Goal: Information Seeking & Learning: Learn about a topic

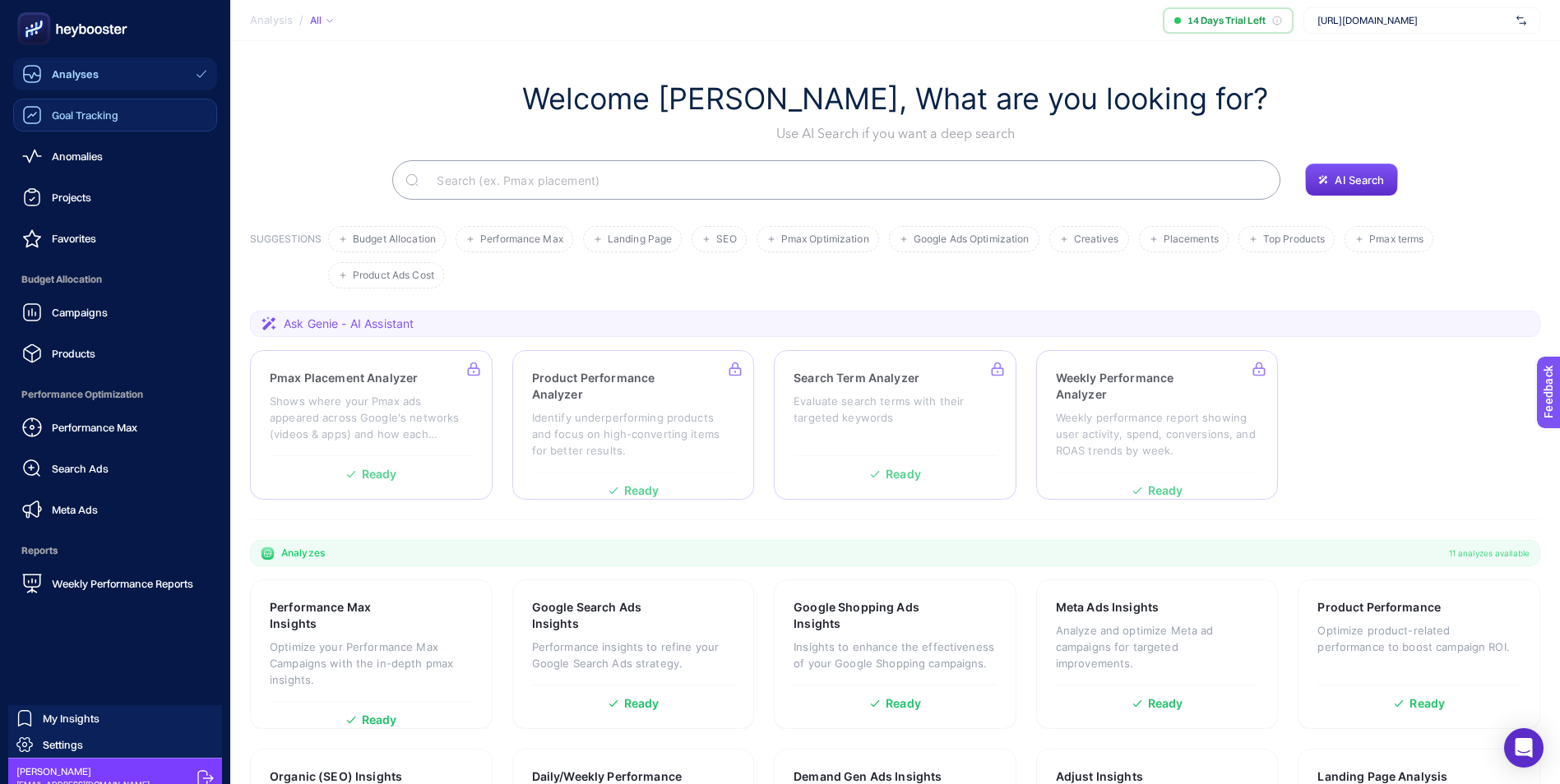
drag, startPoint x: 83, startPoint y: 120, endPoint x: 159, endPoint y: 120, distance: 76.0
click at [83, 120] on span "Goal Tracking" at bounding box center [85, 115] width 66 height 13
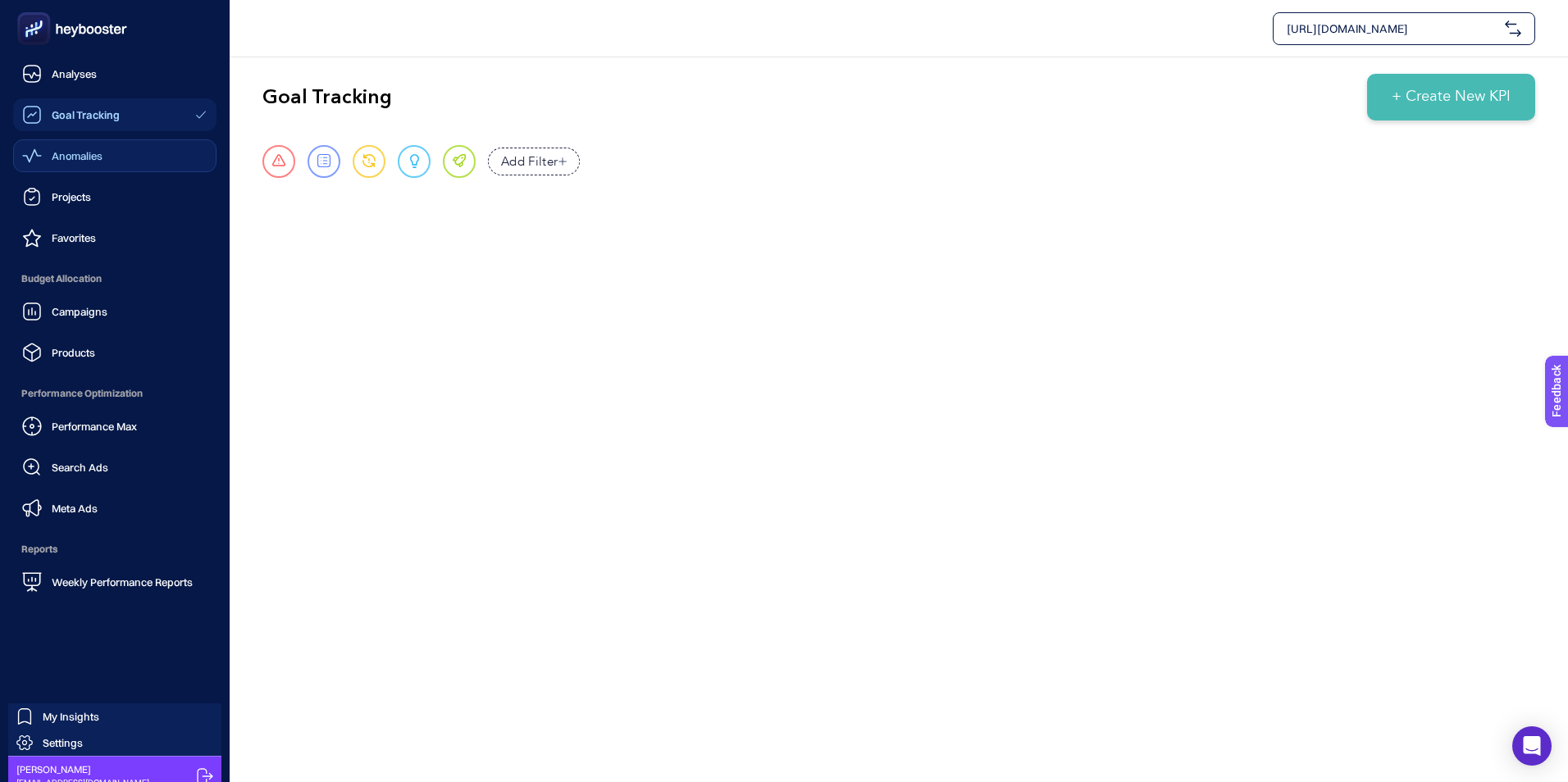
click at [38, 149] on icon at bounding box center [32, 155] width 20 height 20
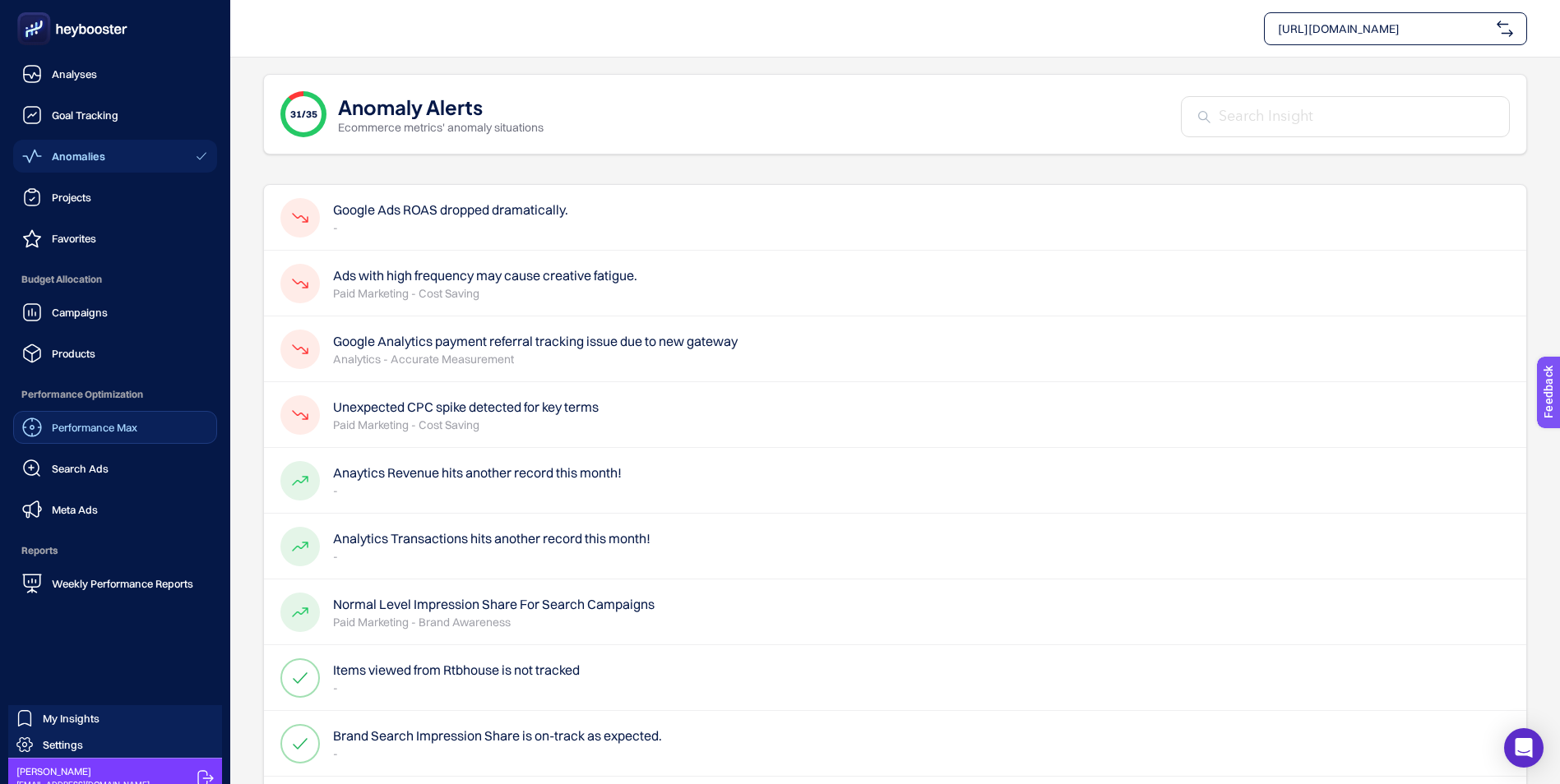
click at [105, 430] on span "Performance Max" at bounding box center [95, 427] width 86 height 13
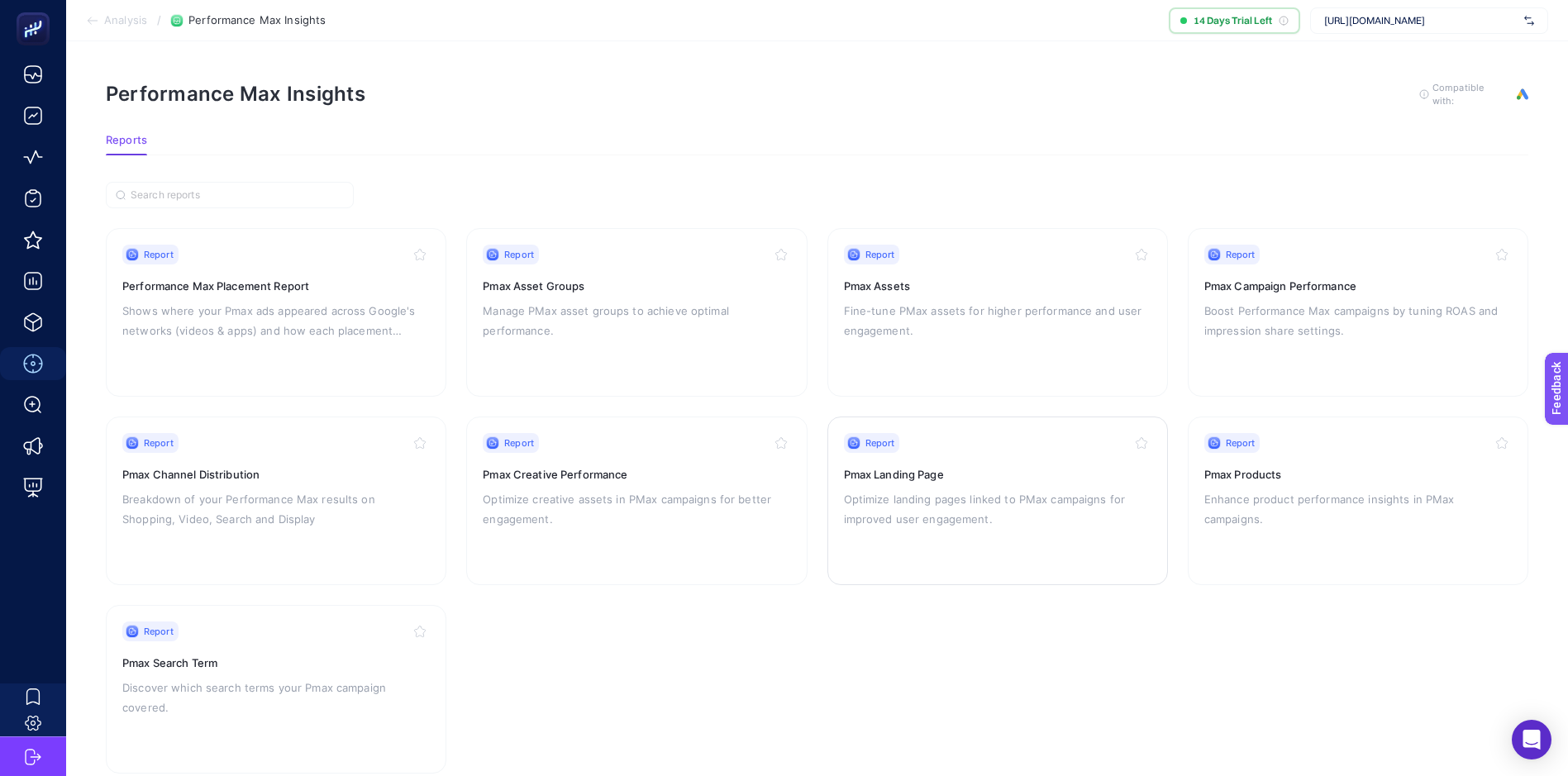
click at [1024, 456] on div "Report Pmax Landing Page Optimize landing pages linked to PMax campaigns for im…" at bounding box center [998, 501] width 308 height 136
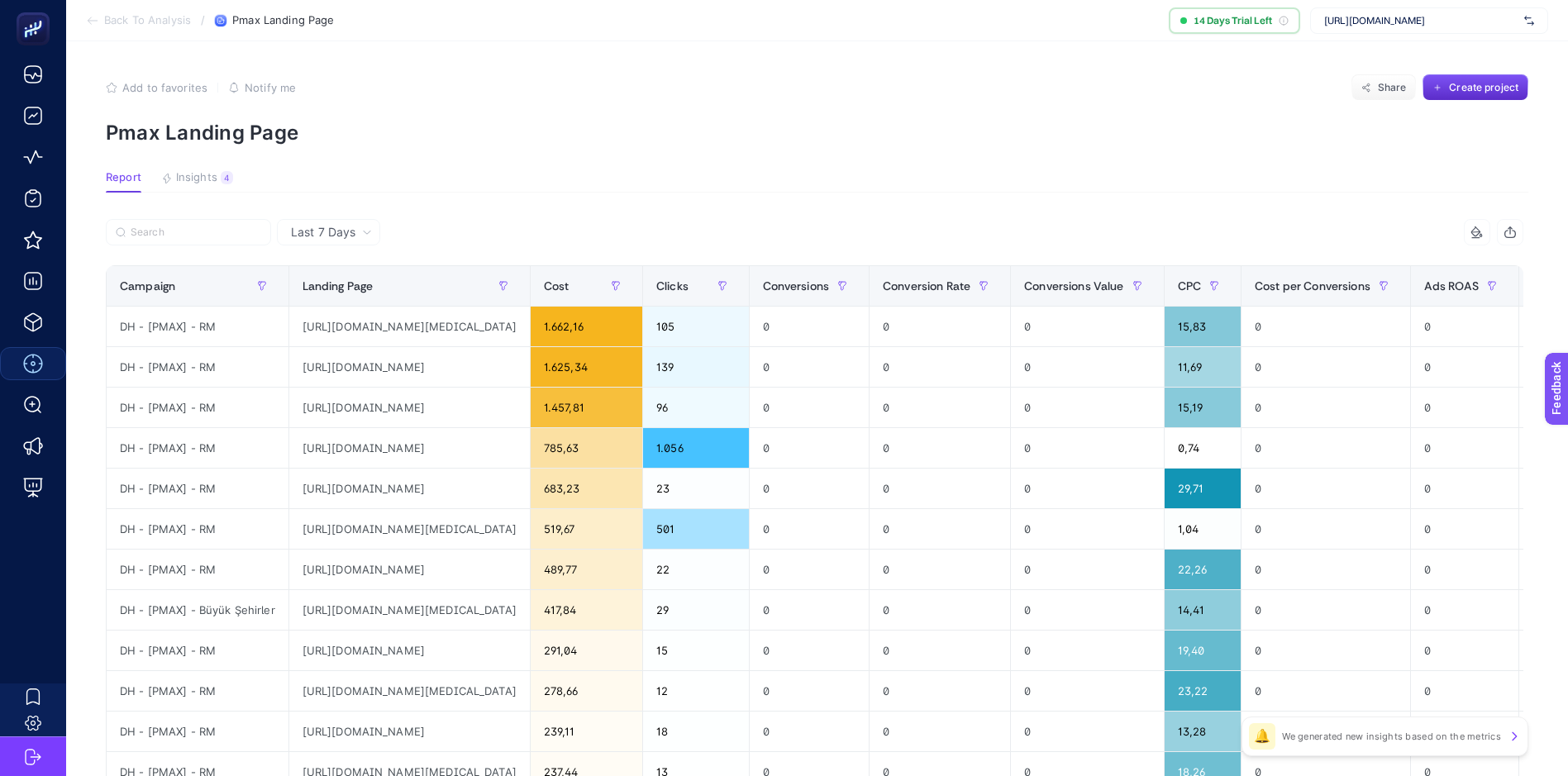
click at [1482, 744] on div "🔔 We generated new insights based on the metrics" at bounding box center [1384, 736] width 287 height 40
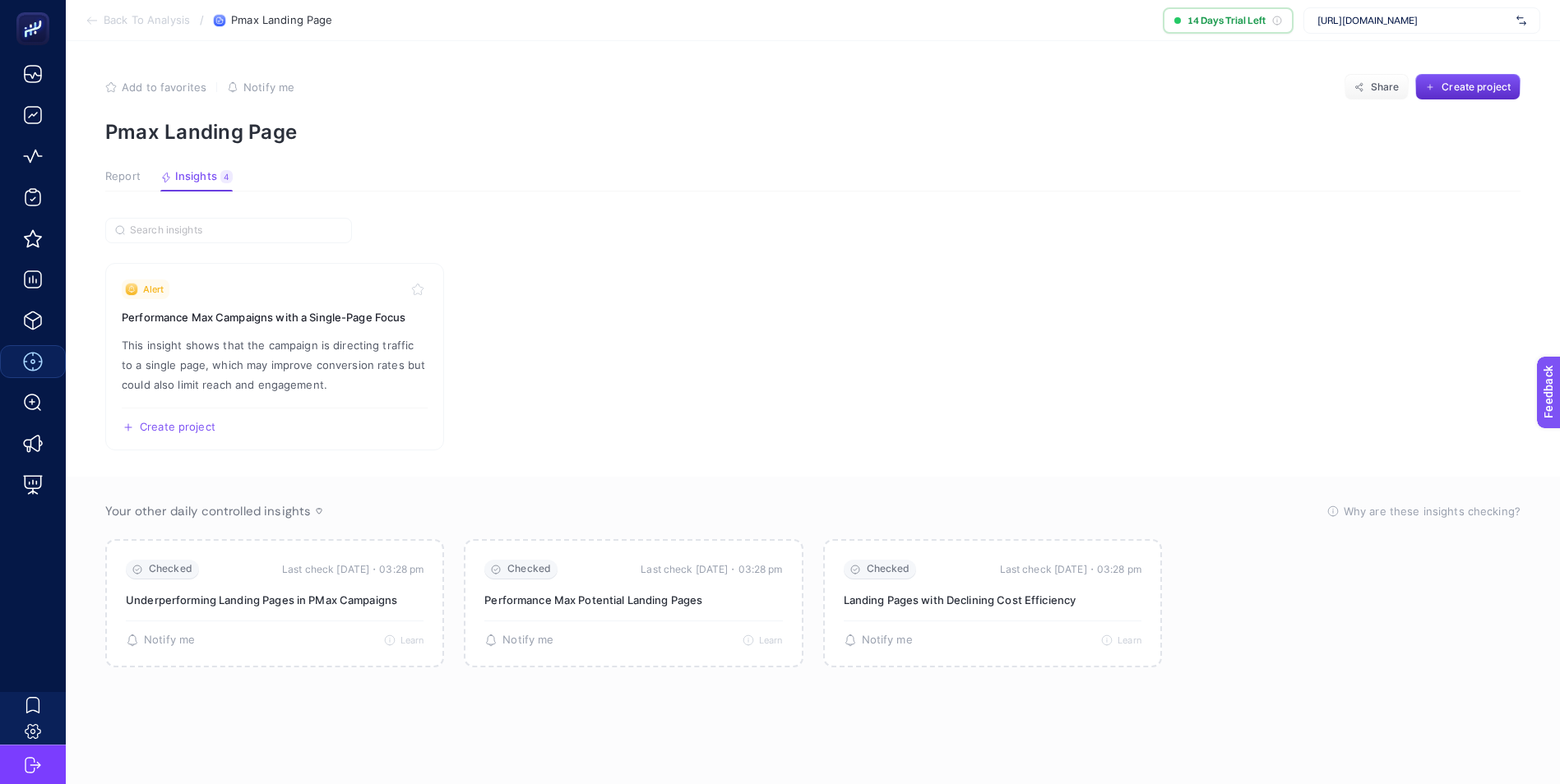
click at [640, 200] on article "Add to favorites false Notify me Share Create project Pmax Landing Page Report …" at bounding box center [812, 413] width 1495 height 743
click at [115, 172] on span "Report" at bounding box center [123, 176] width 35 height 13
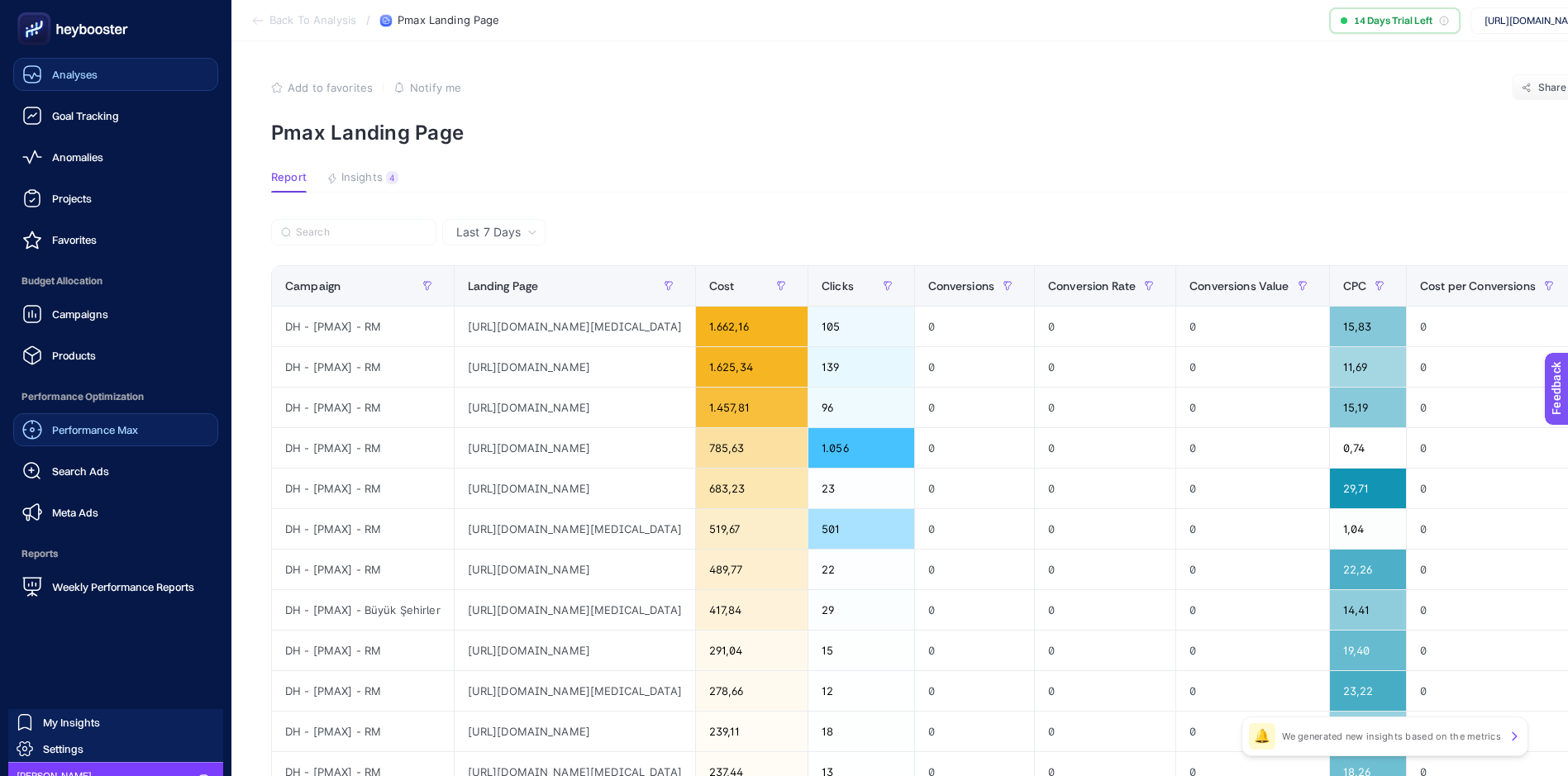
click at [68, 77] on span "Analyses" at bounding box center [75, 74] width 46 height 14
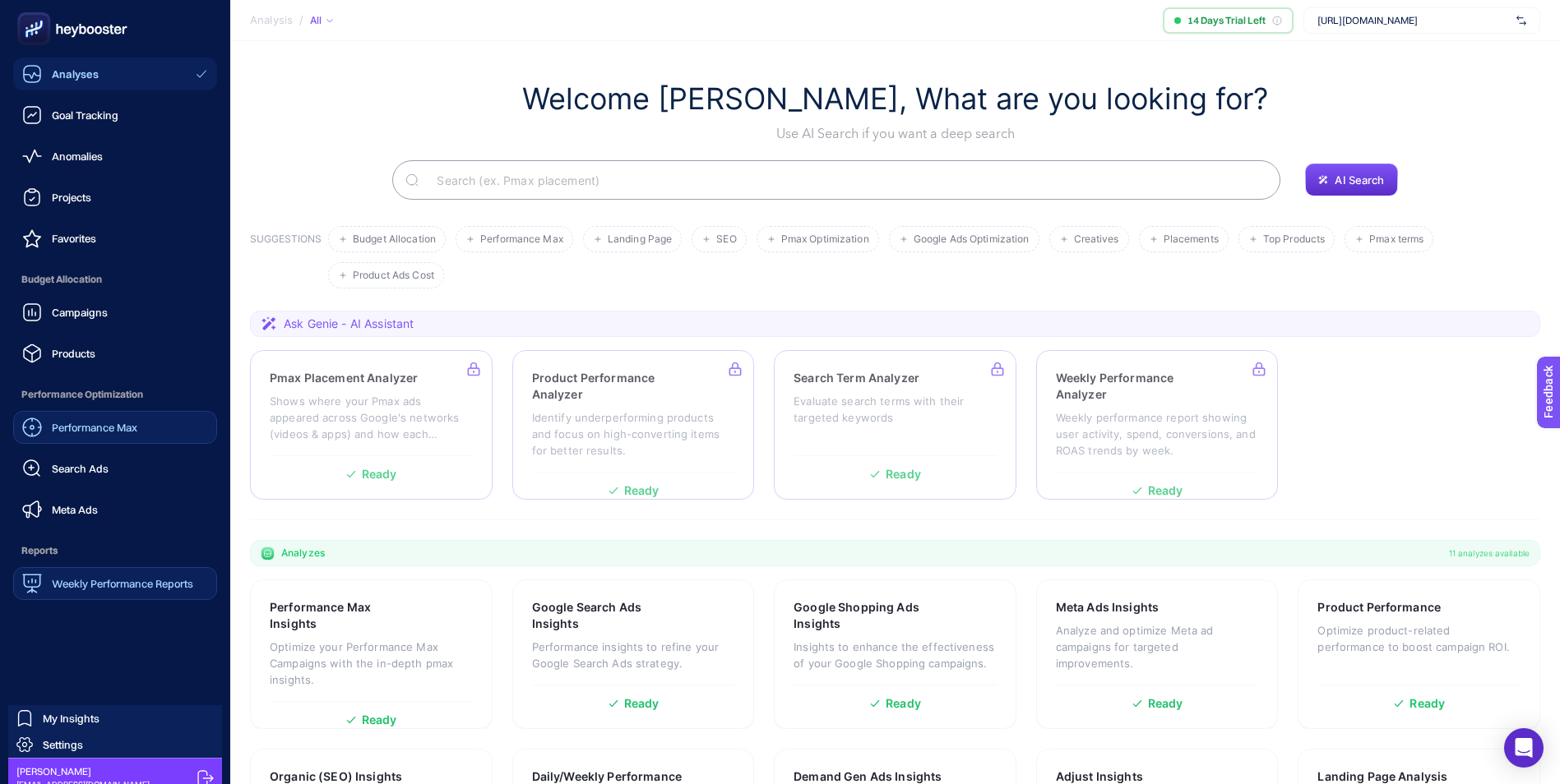
click at [150, 581] on span "Weekly Performance Reports" at bounding box center [123, 584] width 141 height 13
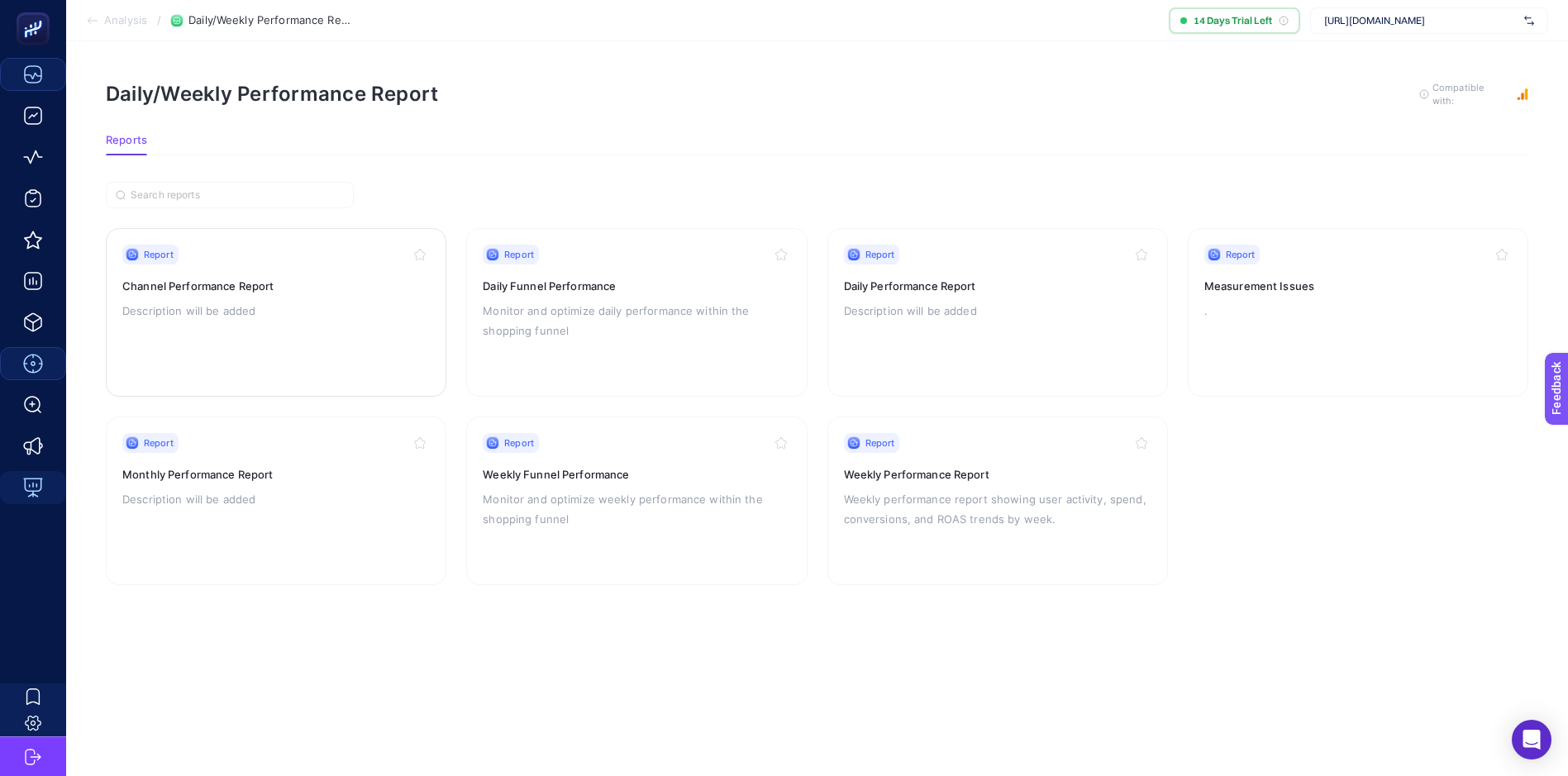
click at [239, 278] on h3 "Channel Performance Report" at bounding box center [276, 286] width 308 height 16
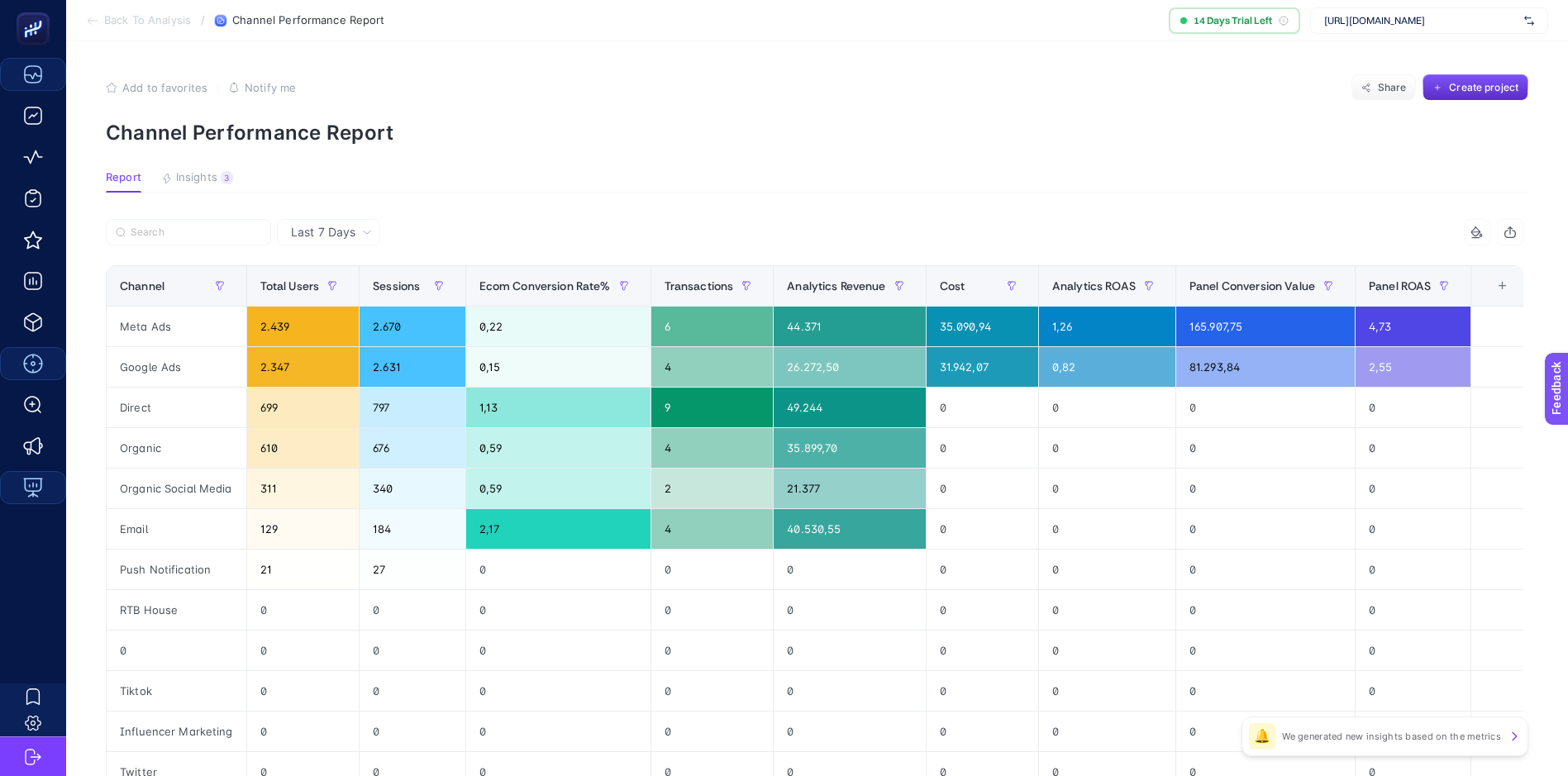
click at [912, 86] on div "Add to favorites false Notify me Share Create project" at bounding box center [817, 87] width 1422 height 26
click at [1402, 86] on span "Share" at bounding box center [1392, 87] width 29 height 14
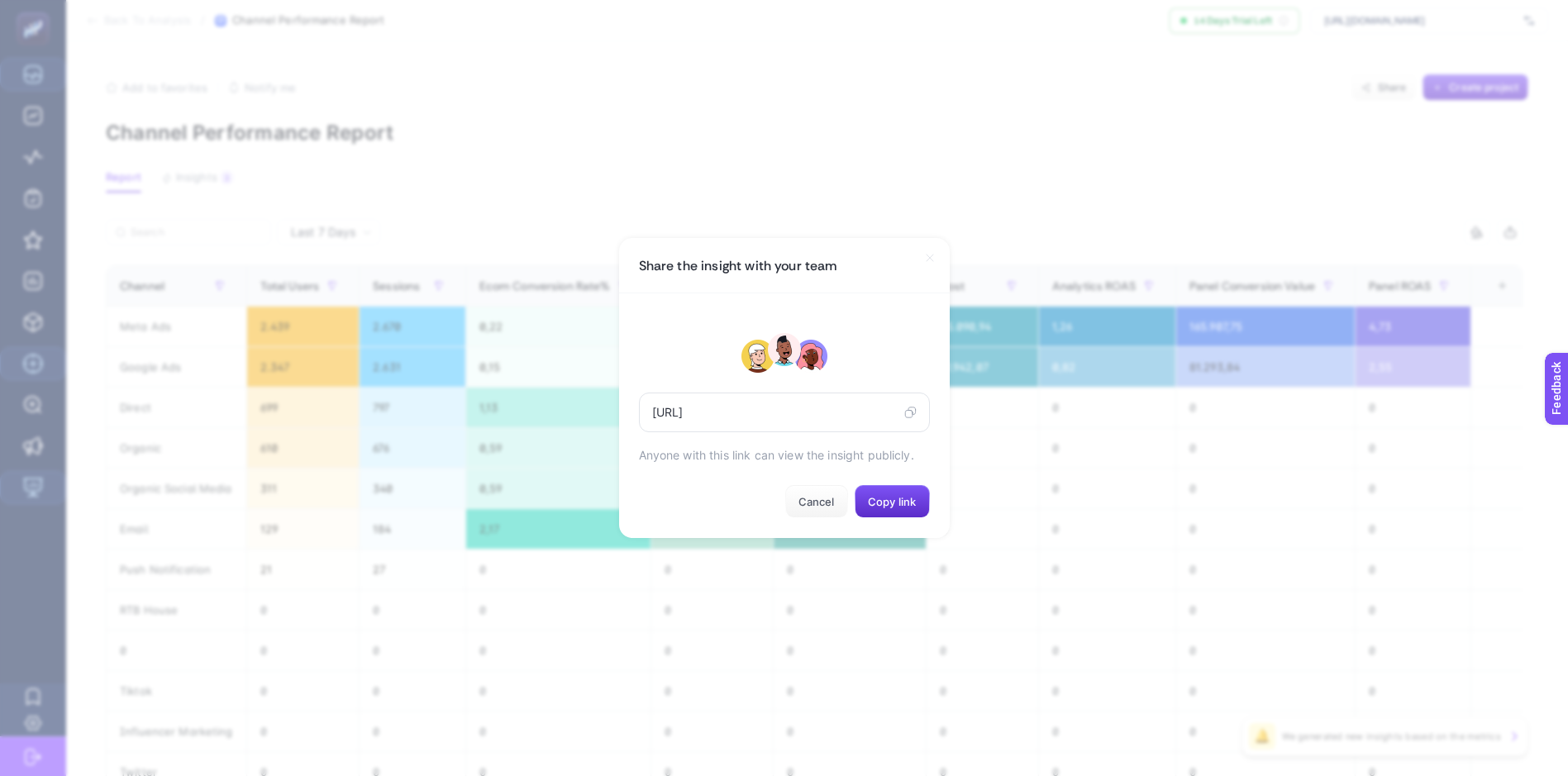
click at [906, 419] on icon at bounding box center [911, 412] width 13 height 14
click at [816, 509] on span "Cancel" at bounding box center [816, 501] width 36 height 14
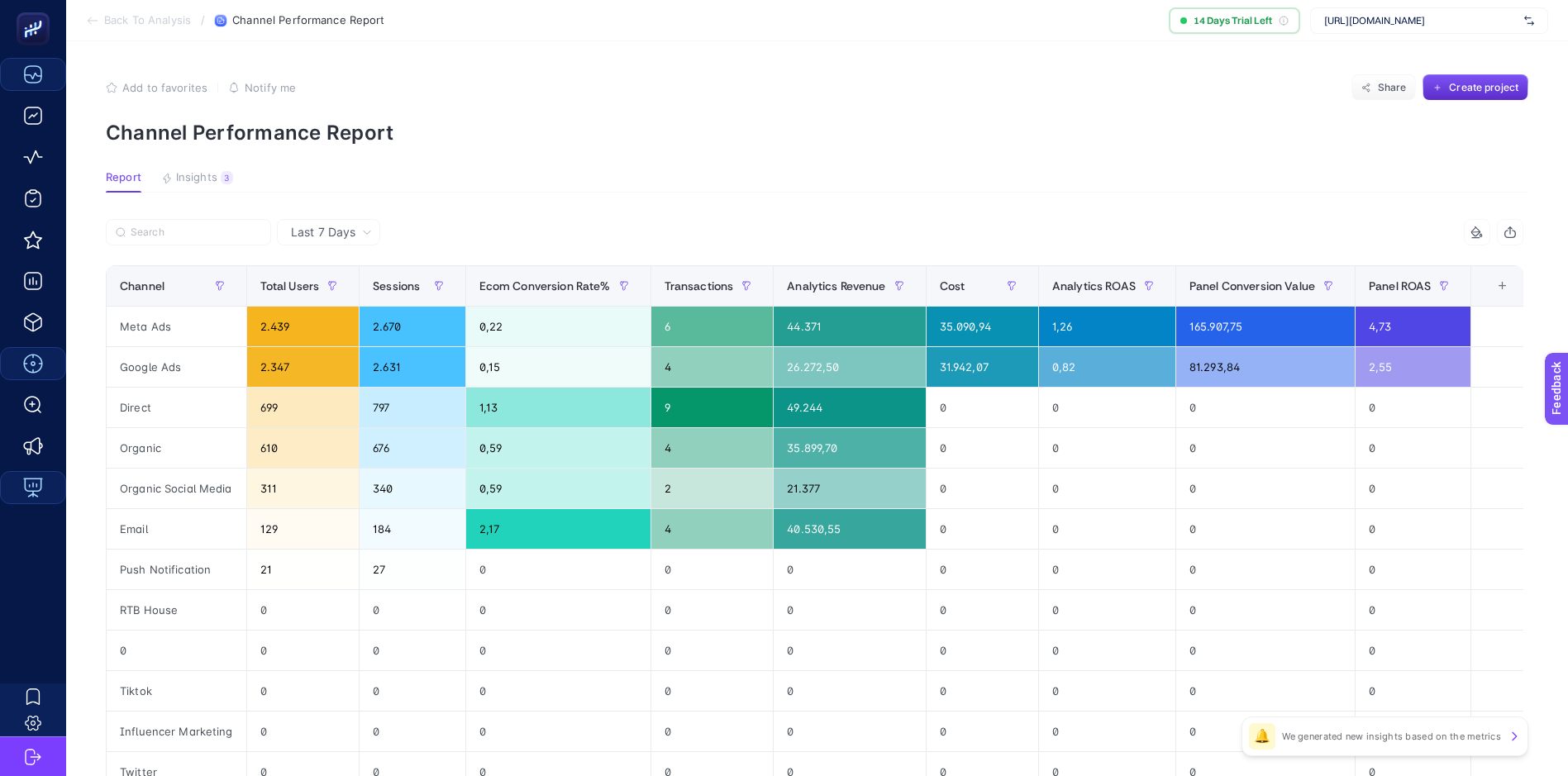
click at [1071, 106] on section "Add to favorites false Notify me Share Create project Channel Performance Report" at bounding box center [817, 110] width 1422 height 70
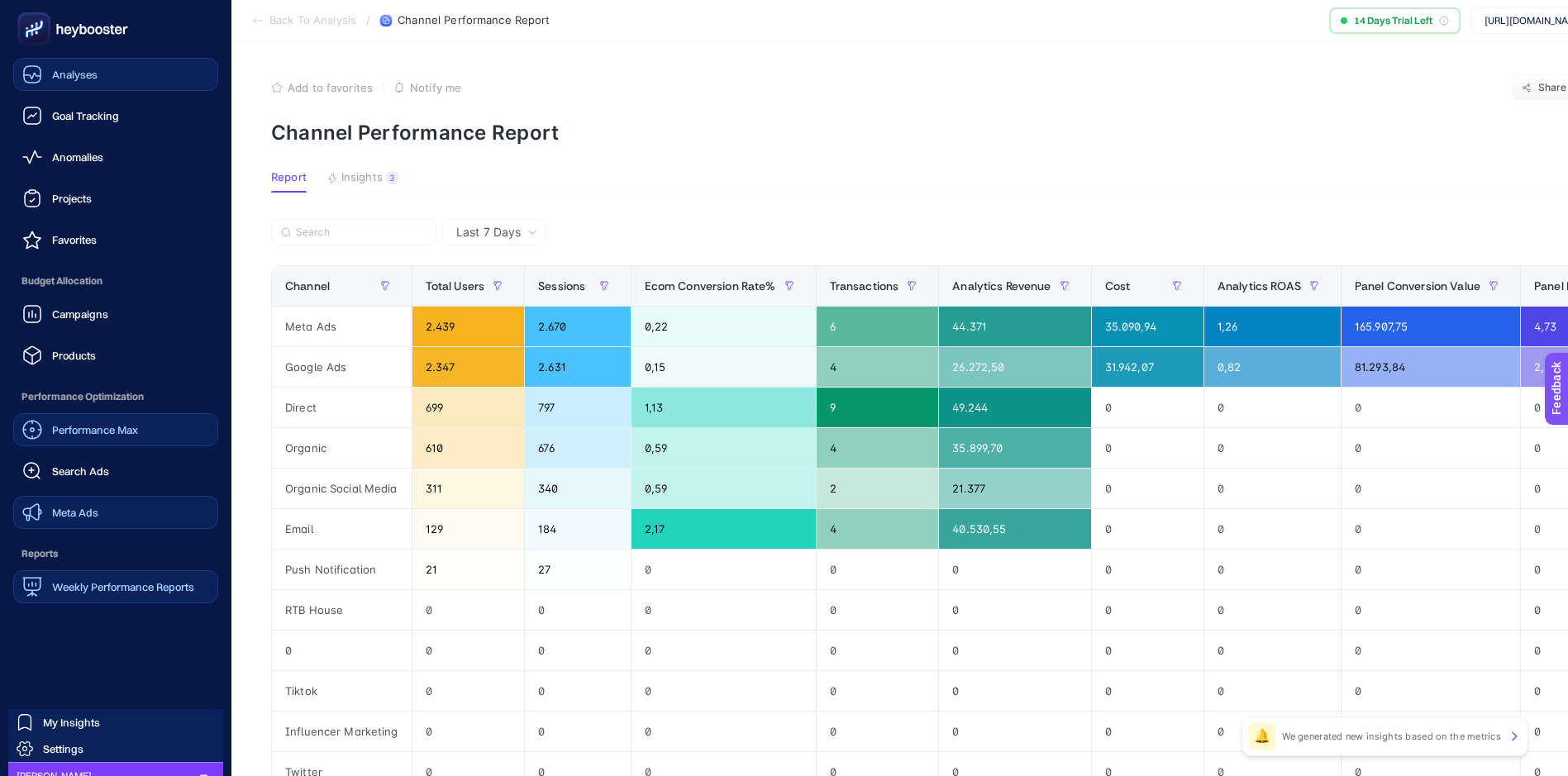
click at [81, 518] on span "Meta Ads" at bounding box center [75, 512] width 46 height 14
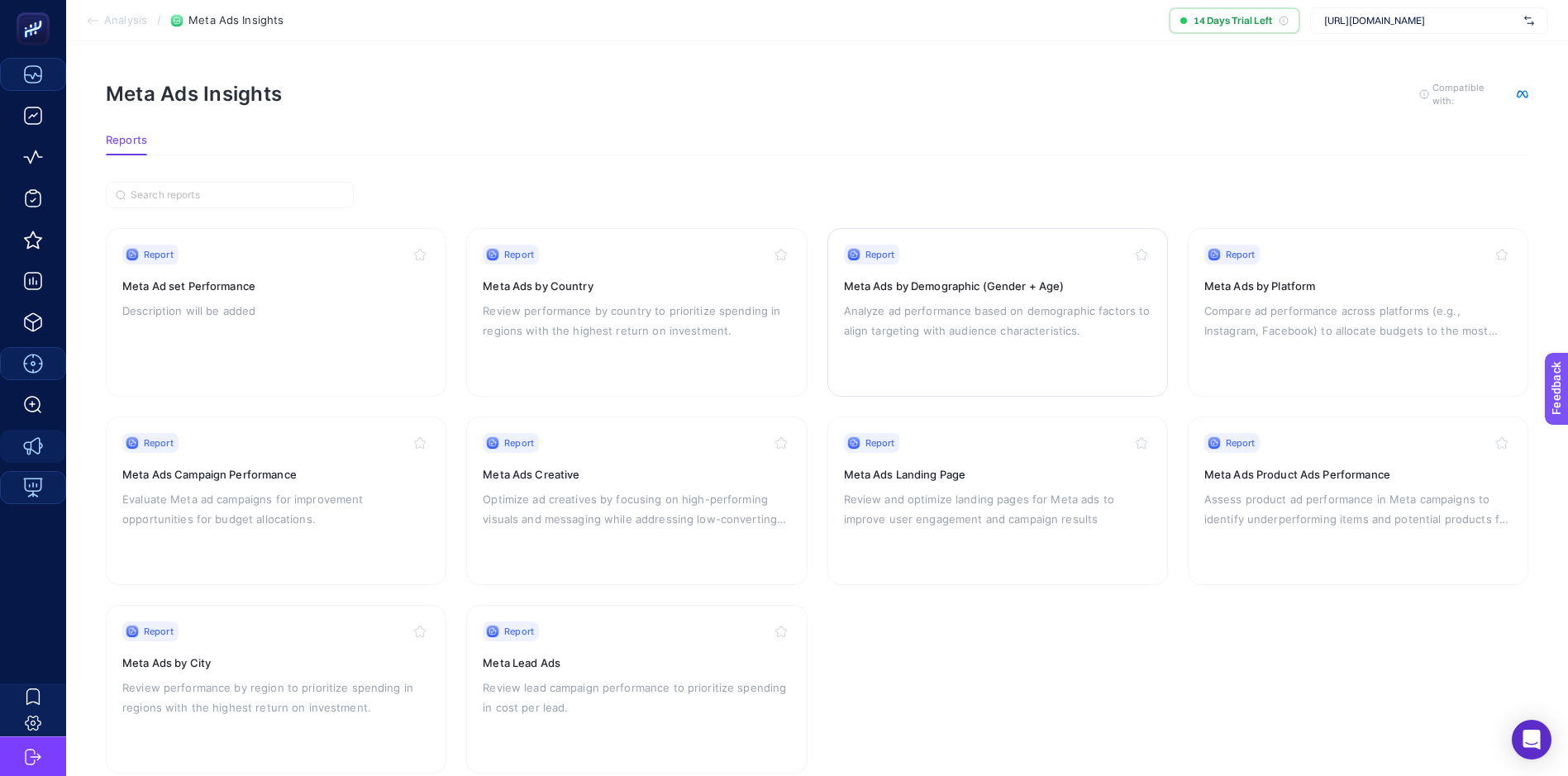
click at [1050, 289] on h3 "Meta Ads by Demographic (Gender + Age)" at bounding box center [998, 286] width 308 height 16
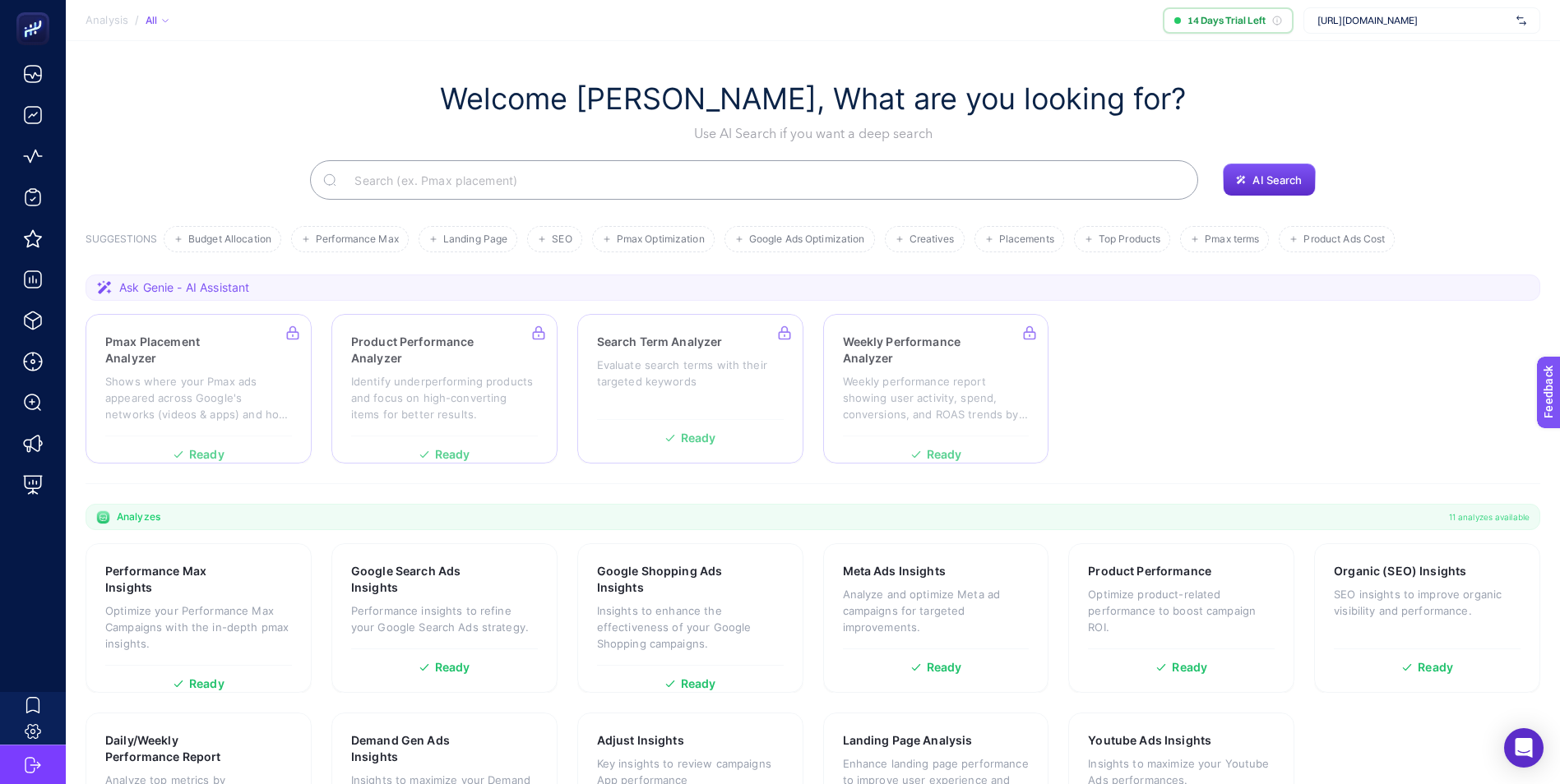
click at [212, 55] on section "Welcome Çağrı Güler, What are you looking for? Use AI Search if you want a deep…" at bounding box center [812, 461] width 1495 height 840
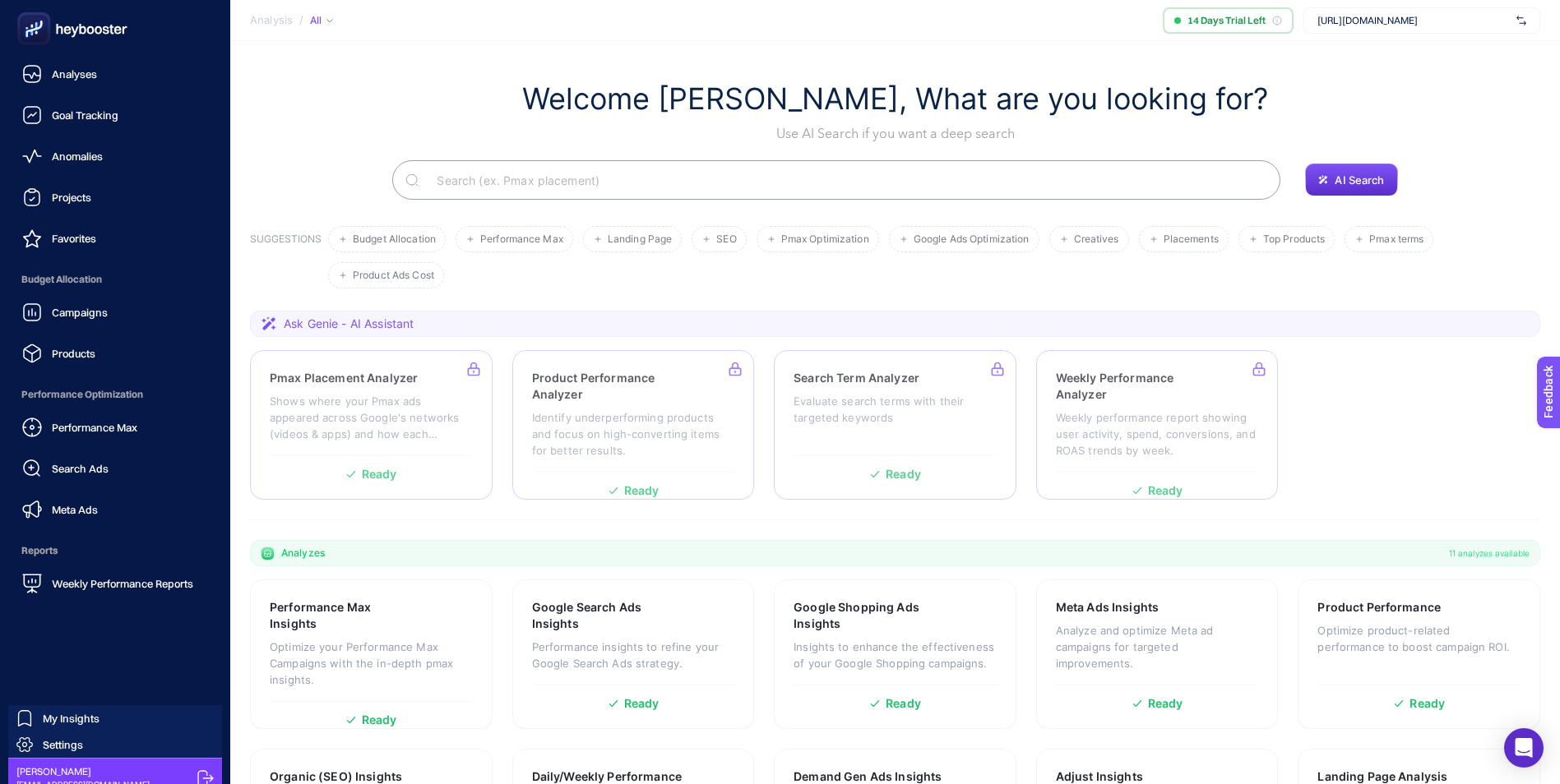
click at [53, 28] on icon at bounding box center [73, 29] width 118 height 33
